Goal: Task Accomplishment & Management: Manage account settings

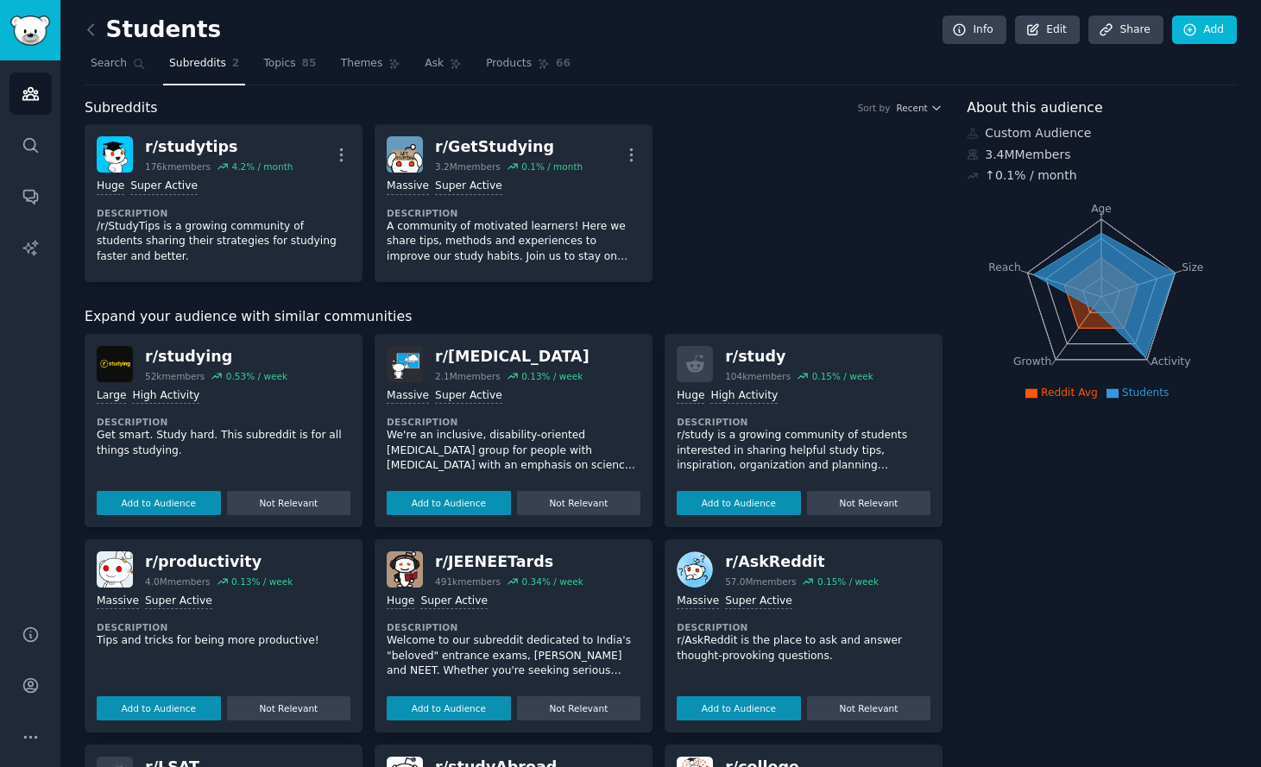
click at [74, 25] on div "Students Info Edit Share Add Search Subreddits 2 Topics 85 Themes Ask Products …" at bounding box center [660, 584] width 1200 height 1168
click at [90, 29] on icon at bounding box center [91, 30] width 18 height 18
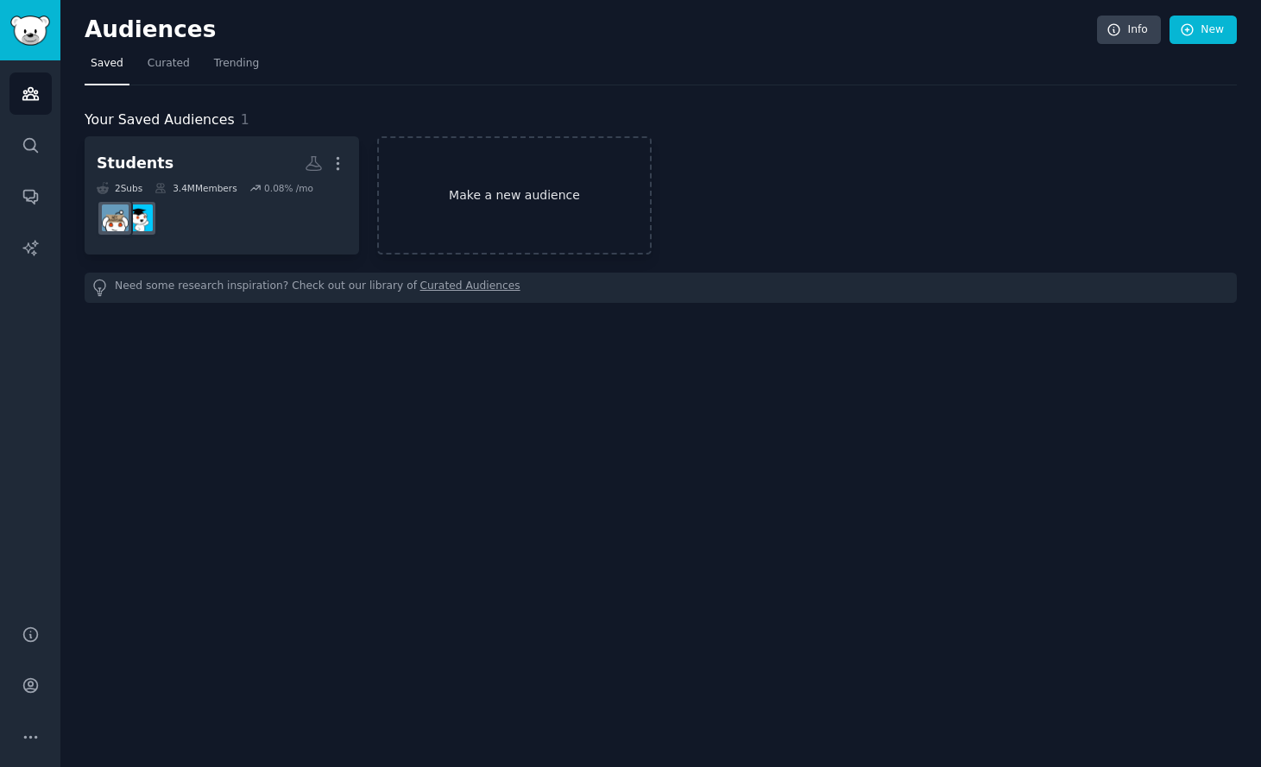
click at [584, 198] on link "Make a new audience" at bounding box center [514, 195] width 274 height 118
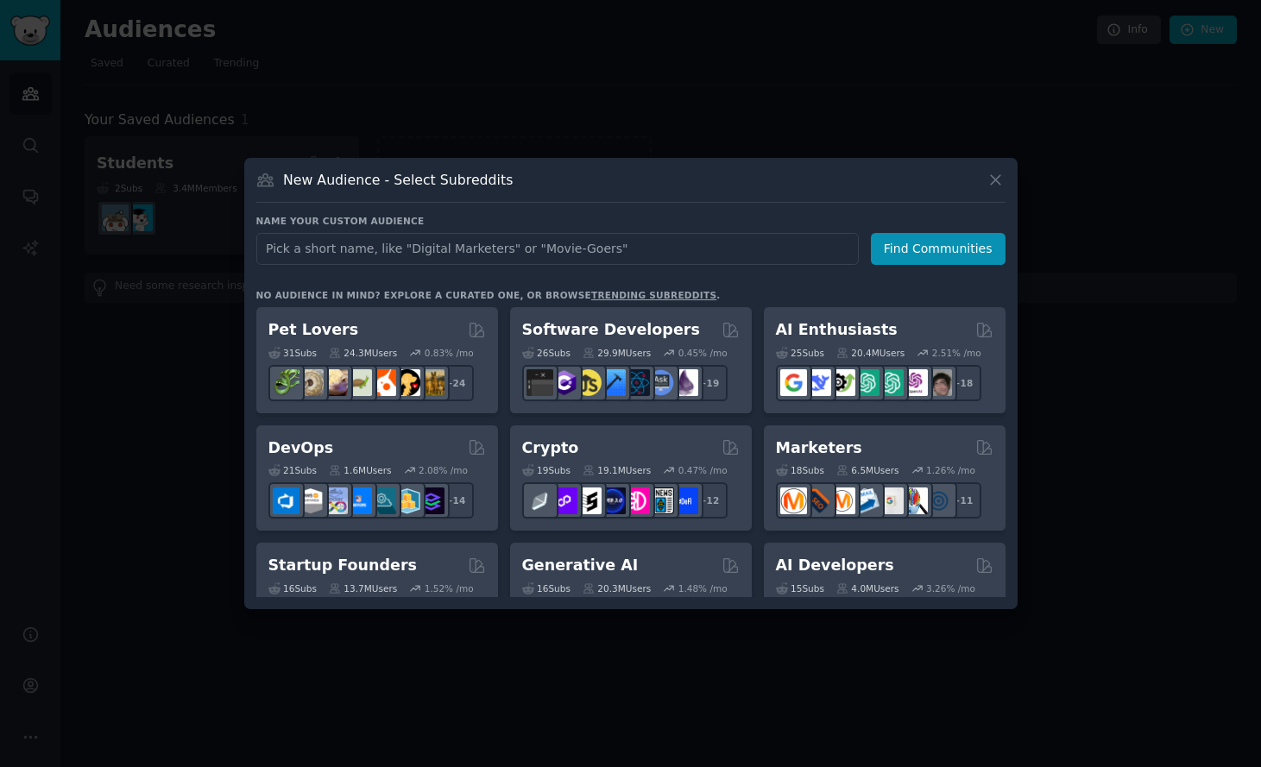
click at [633, 255] on input "text" at bounding box center [557, 249] width 602 height 32
click at [273, 251] on input "Prents of Students" at bounding box center [557, 249] width 602 height 32
type input "Parents of Students"
click at [922, 252] on button "Find Communities" at bounding box center [938, 249] width 135 height 32
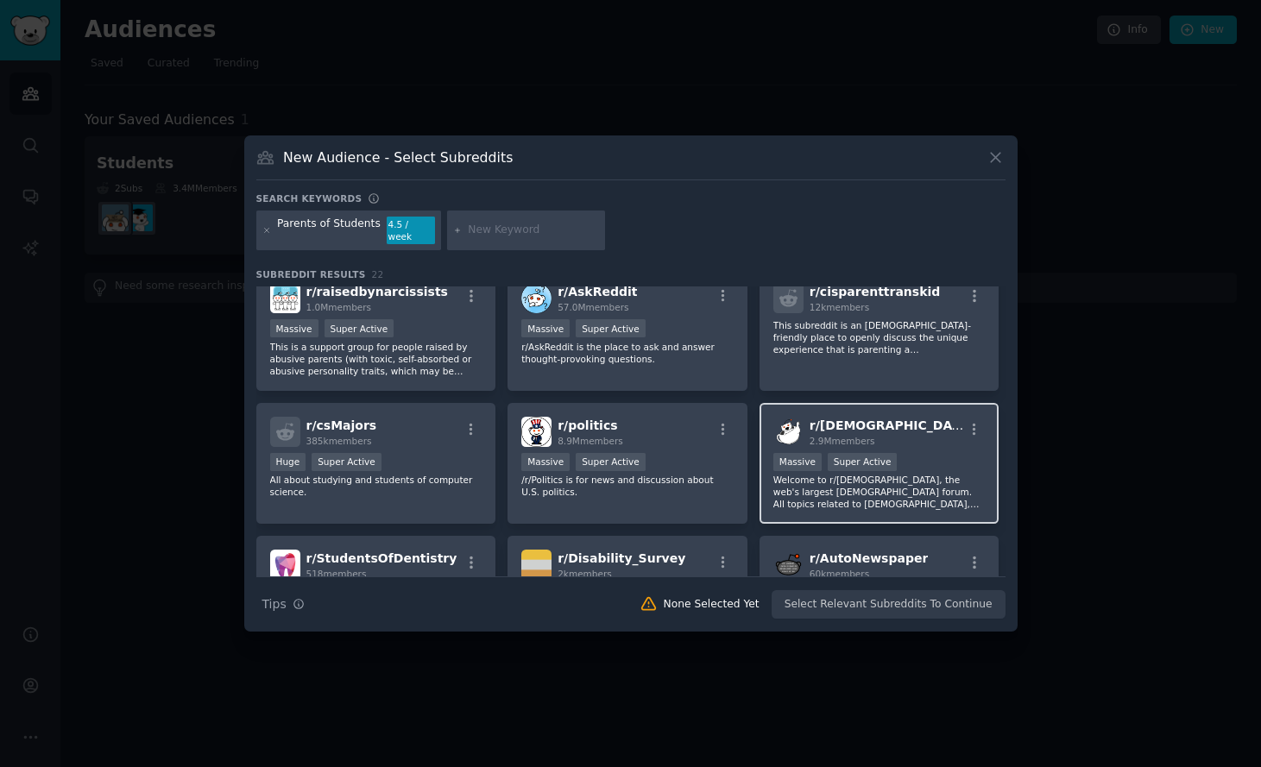
scroll to position [408, 0]
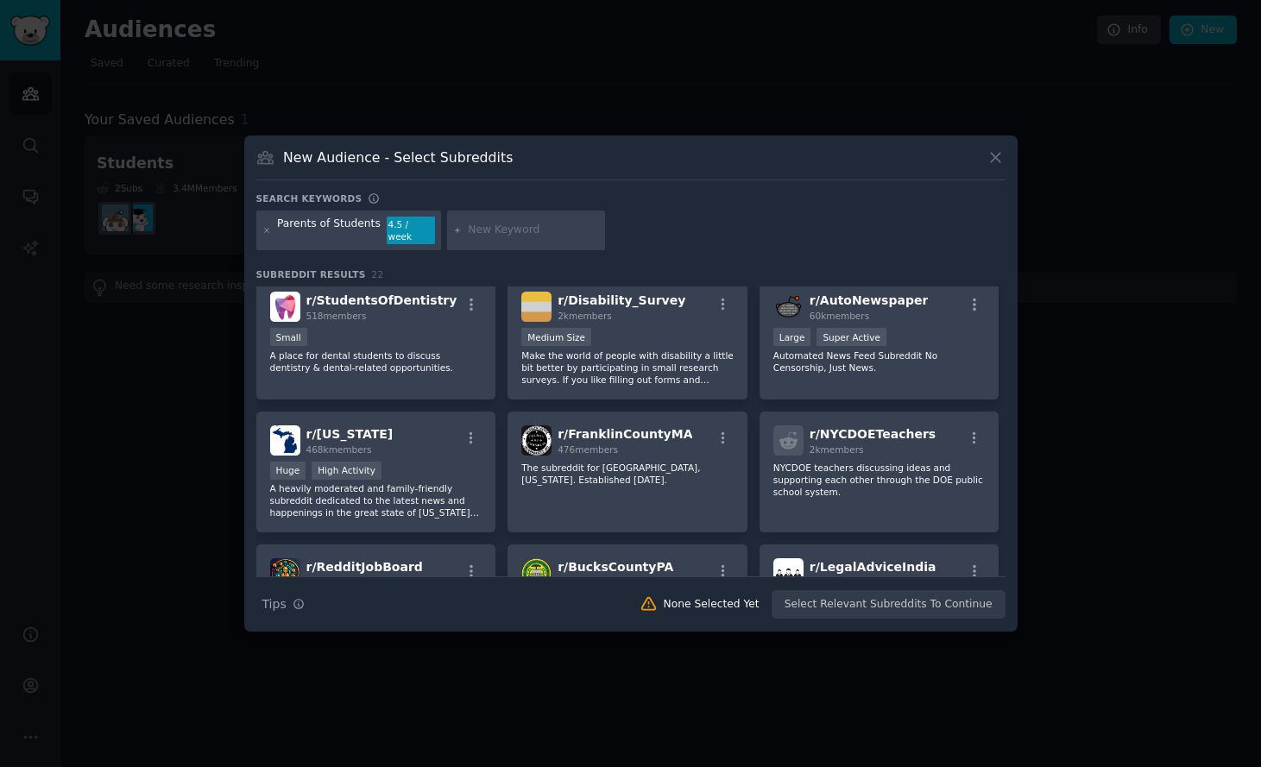
click at [517, 230] on input "text" at bounding box center [533, 231] width 131 height 16
click at [490, 230] on input "pareningteenagers" at bounding box center [533, 231] width 131 height 16
type input "parentingteenagers"
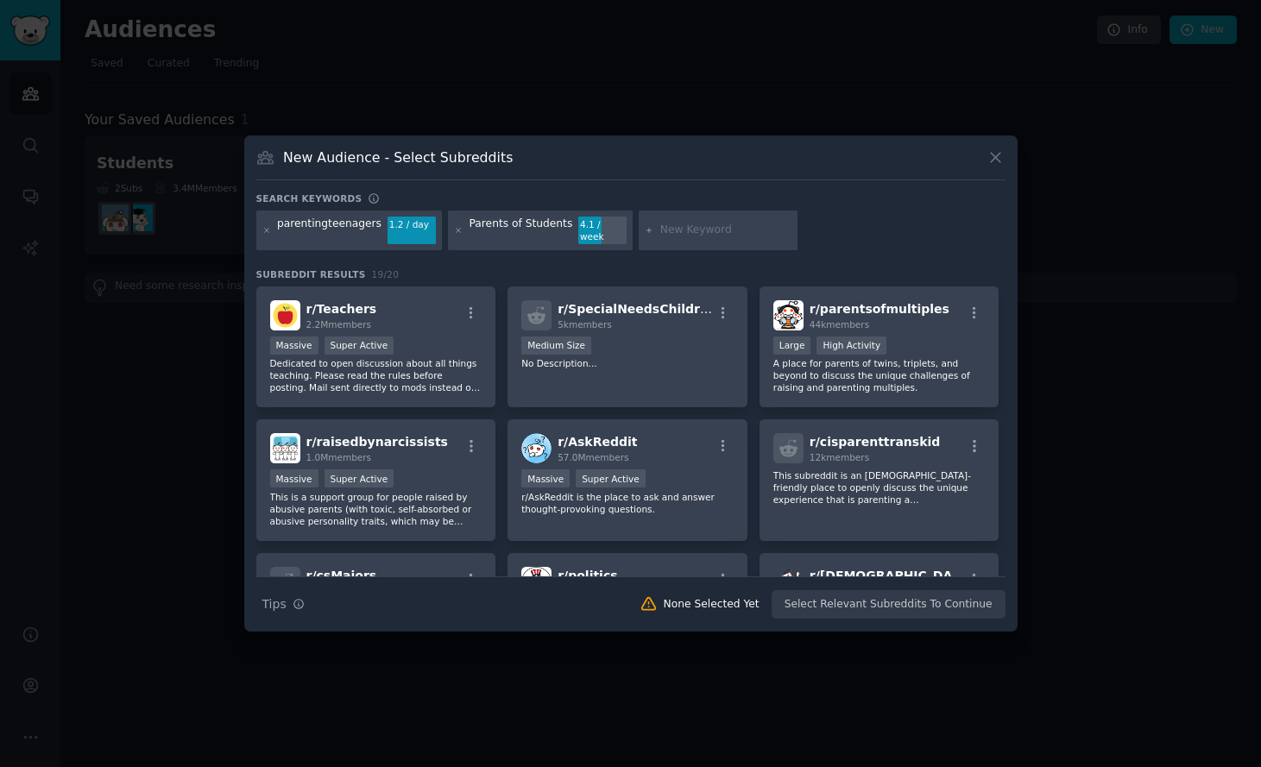
click at [881, 600] on div "Search Tips Tips None Selected Yet Select Relevant Subreddits To Continue" at bounding box center [630, 598] width 749 height 43
click at [914, 600] on div "Search Tips Tips None Selected Yet Select Relevant Subreddits To Continue" at bounding box center [630, 598] width 749 height 43
click at [326, 236] on div "parentingteenagers" at bounding box center [329, 231] width 104 height 28
click at [451, 316] on div "r/ Teachers 2.2M members" at bounding box center [376, 315] width 212 height 30
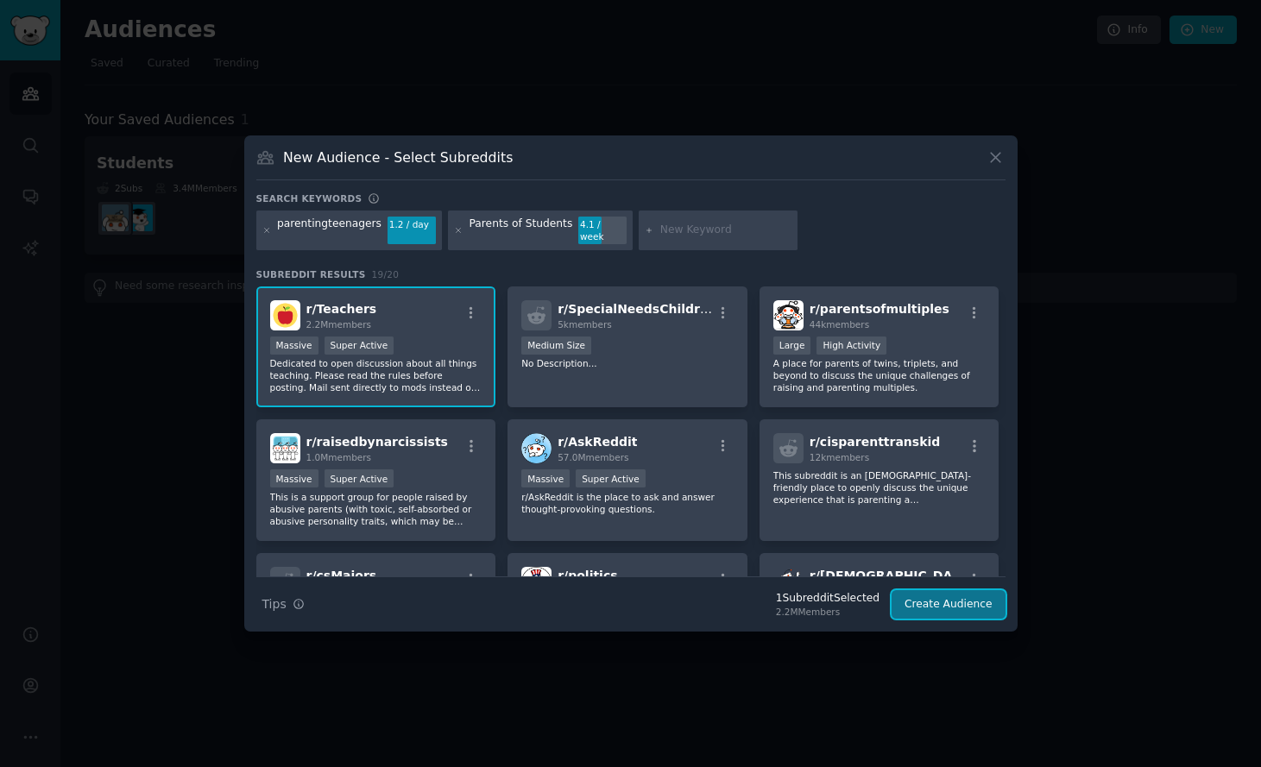
click at [953, 595] on button "Create Audience" at bounding box center [949, 604] width 114 height 29
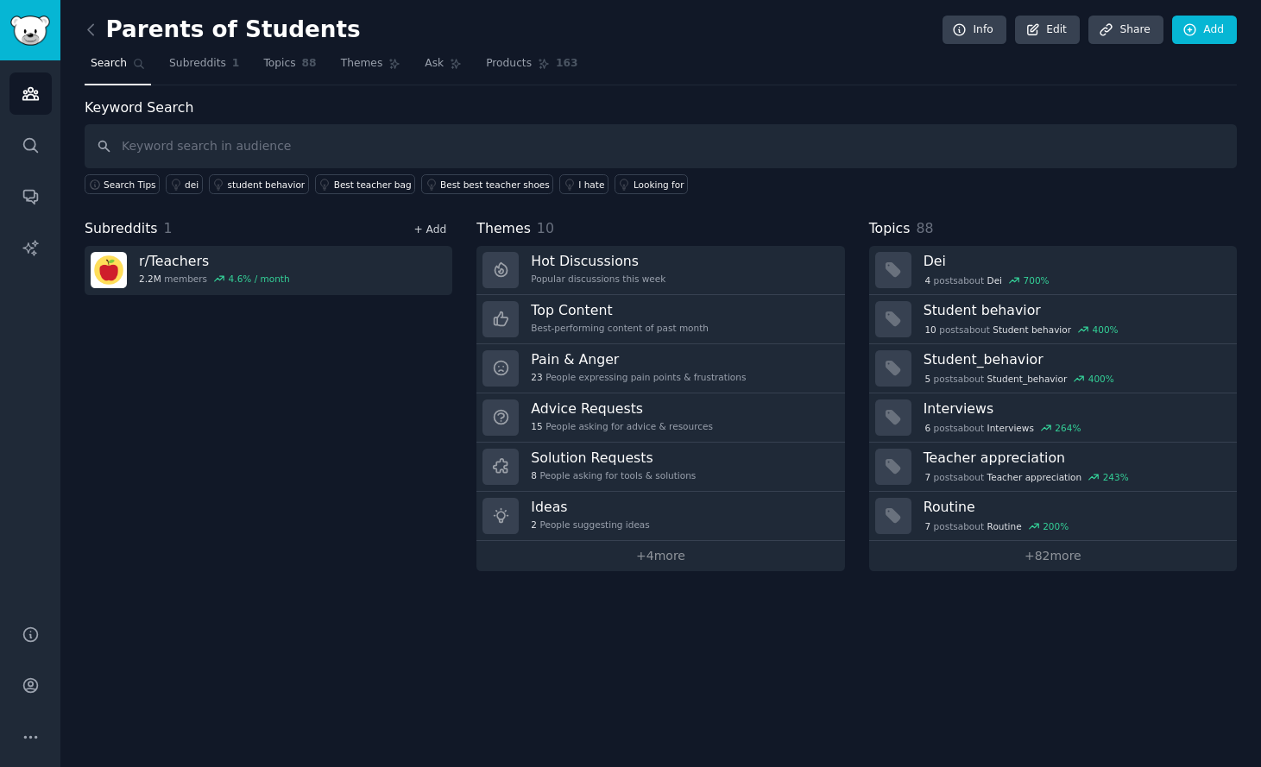
click at [431, 228] on link "+ Add" at bounding box center [429, 230] width 33 height 12
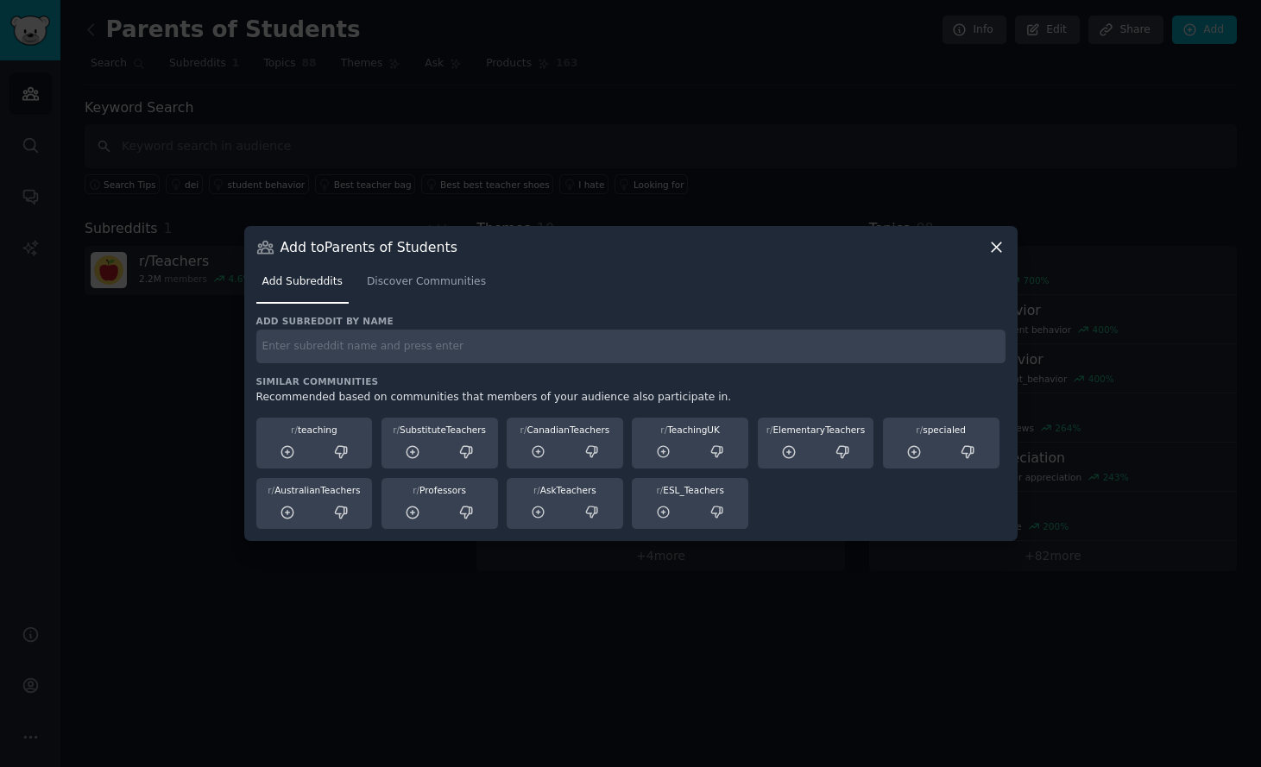
click at [425, 374] on div "Add subreddit by name Similar Communities Recommended based on communities that…" at bounding box center [630, 422] width 749 height 215
click at [441, 341] on input "text" at bounding box center [630, 347] width 749 height 34
type input "parentingteenagers"
